Goal: Task Accomplishment & Management: Use online tool/utility

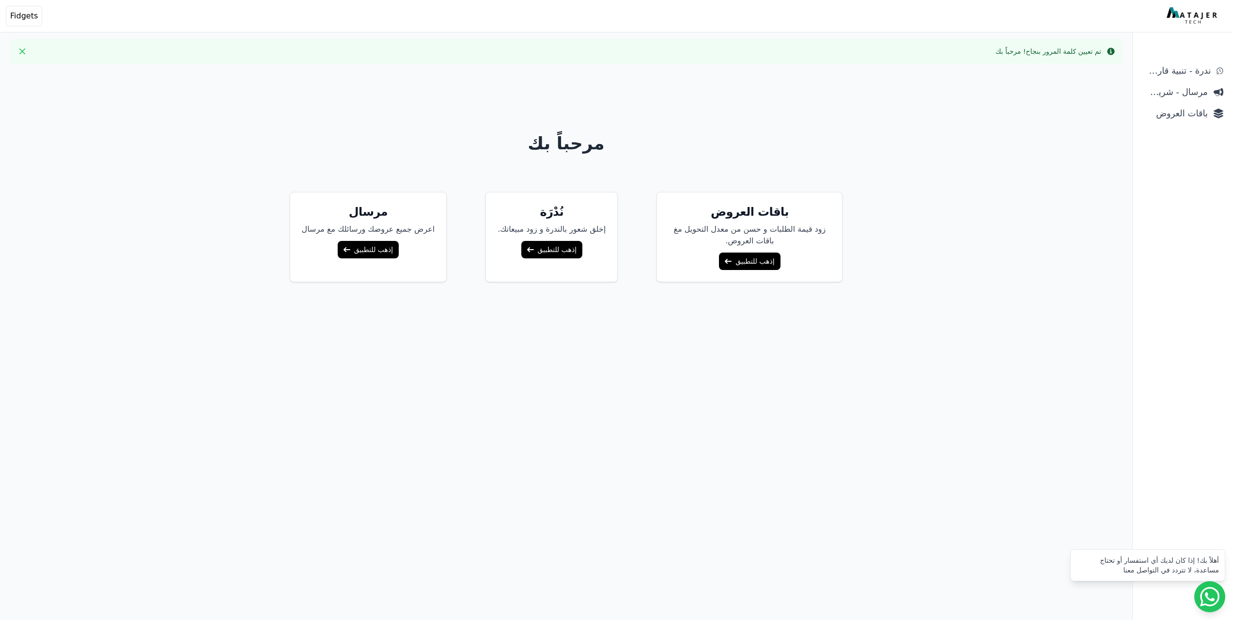
click at [419, 117] on div "مرحباً بك باقات العروض زود قيمة الطلبات و حسن من معدل التحويل مغ باقات العروض. …" at bounding box center [566, 382] width 744 height 620
drag, startPoint x: 821, startPoint y: 228, endPoint x: 665, endPoint y: 239, distance: 156.0
click at [669, 239] on p "زود قيمة الطلبات و حسن من معدل التحويل مغ باقات العروض." at bounding box center [750, 234] width 162 height 23
click at [591, 235] on p "إخلق شعور بالندرة و زود مبيعاتك." at bounding box center [552, 229] width 108 height 12
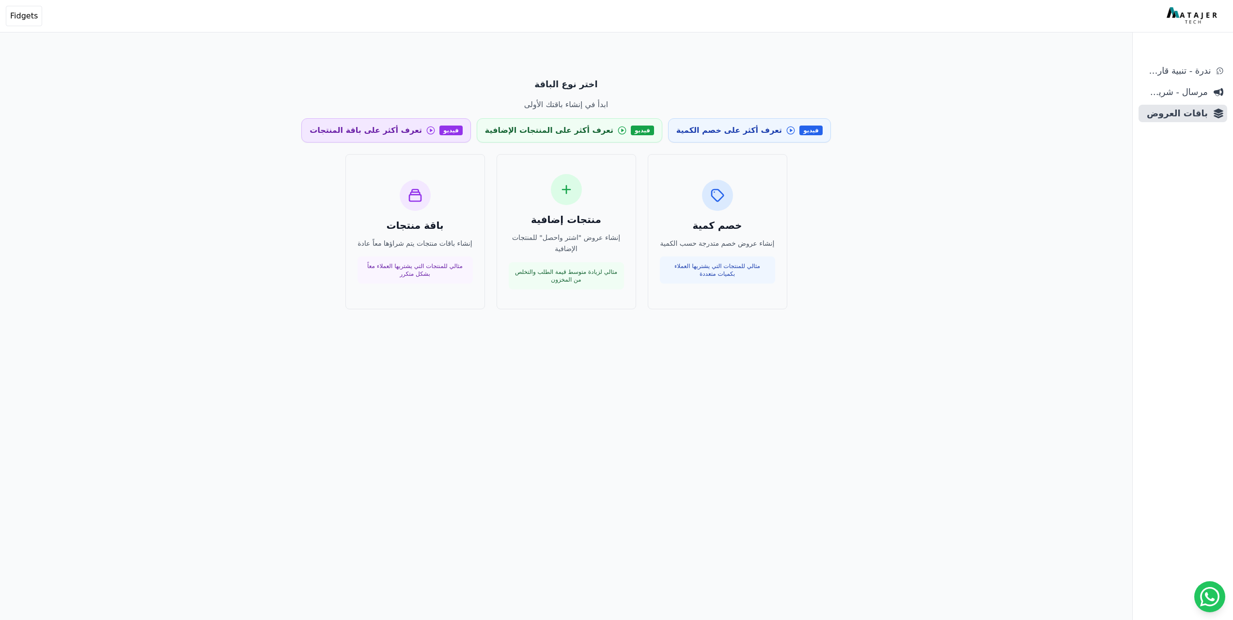
click at [422, 128] on span "تعرف أكثر على باقة المنتجات" at bounding box center [366, 131] width 112 height 12
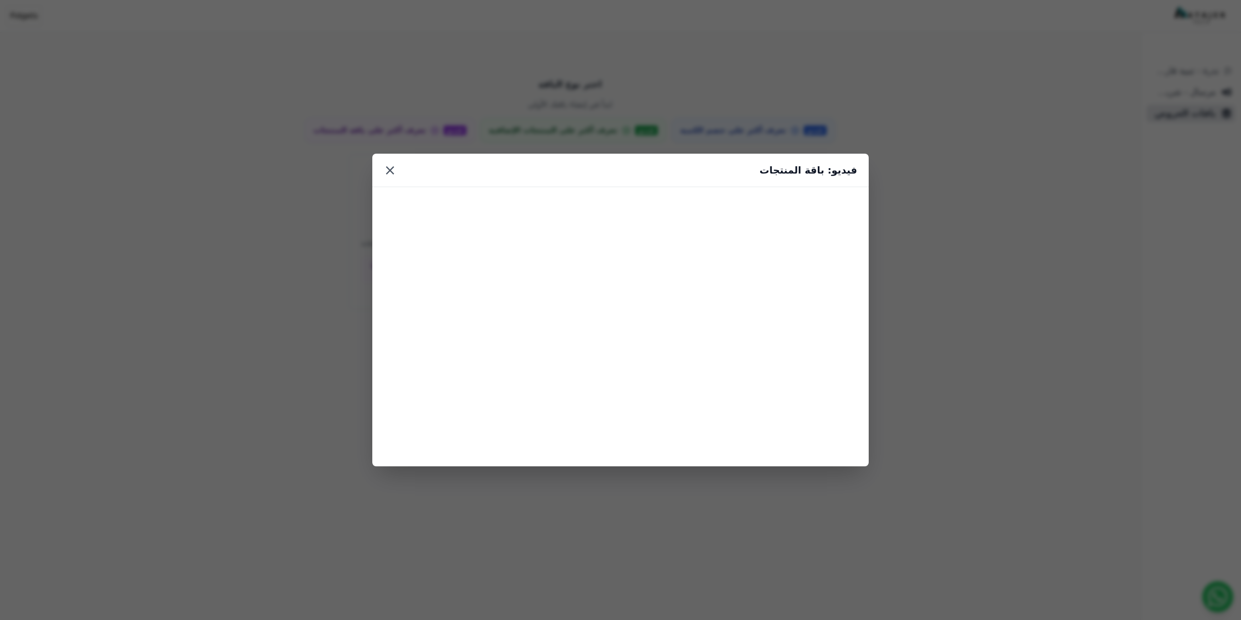
click at [389, 175] on button "×" at bounding box center [390, 169] width 12 height 17
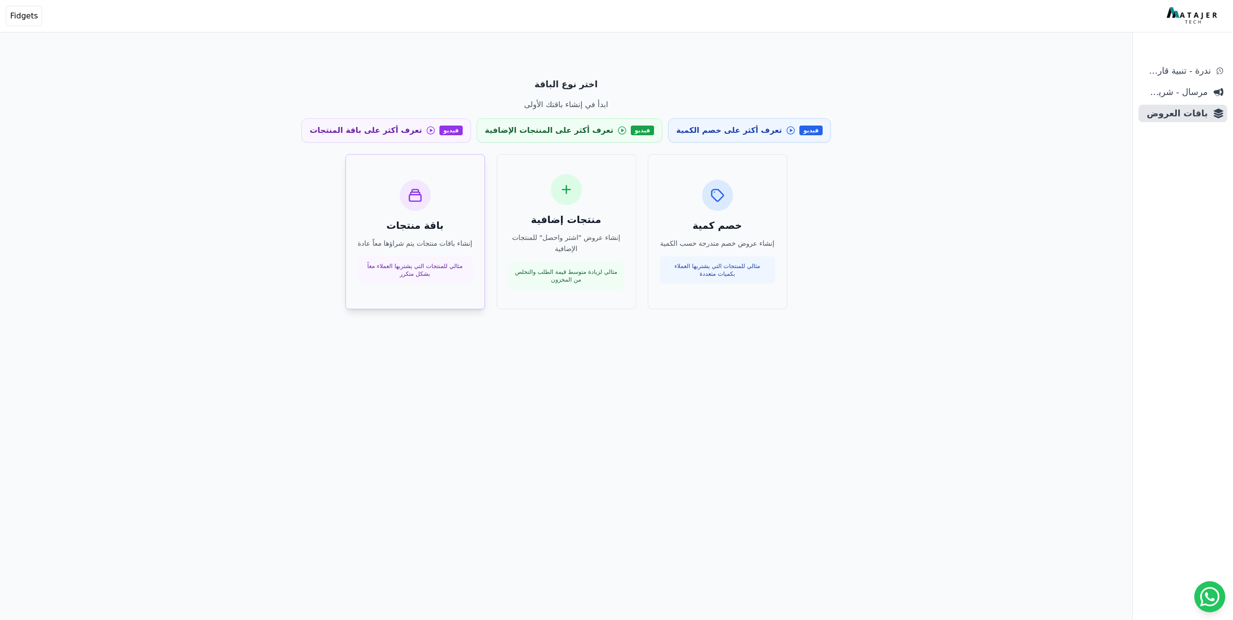
click at [449, 264] on p "مثالي للمنتجات التي يشتريها العملاء معاً بشكل متكرر" at bounding box center [415, 270] width 104 height 16
